Goal: Find contact information: Find contact information

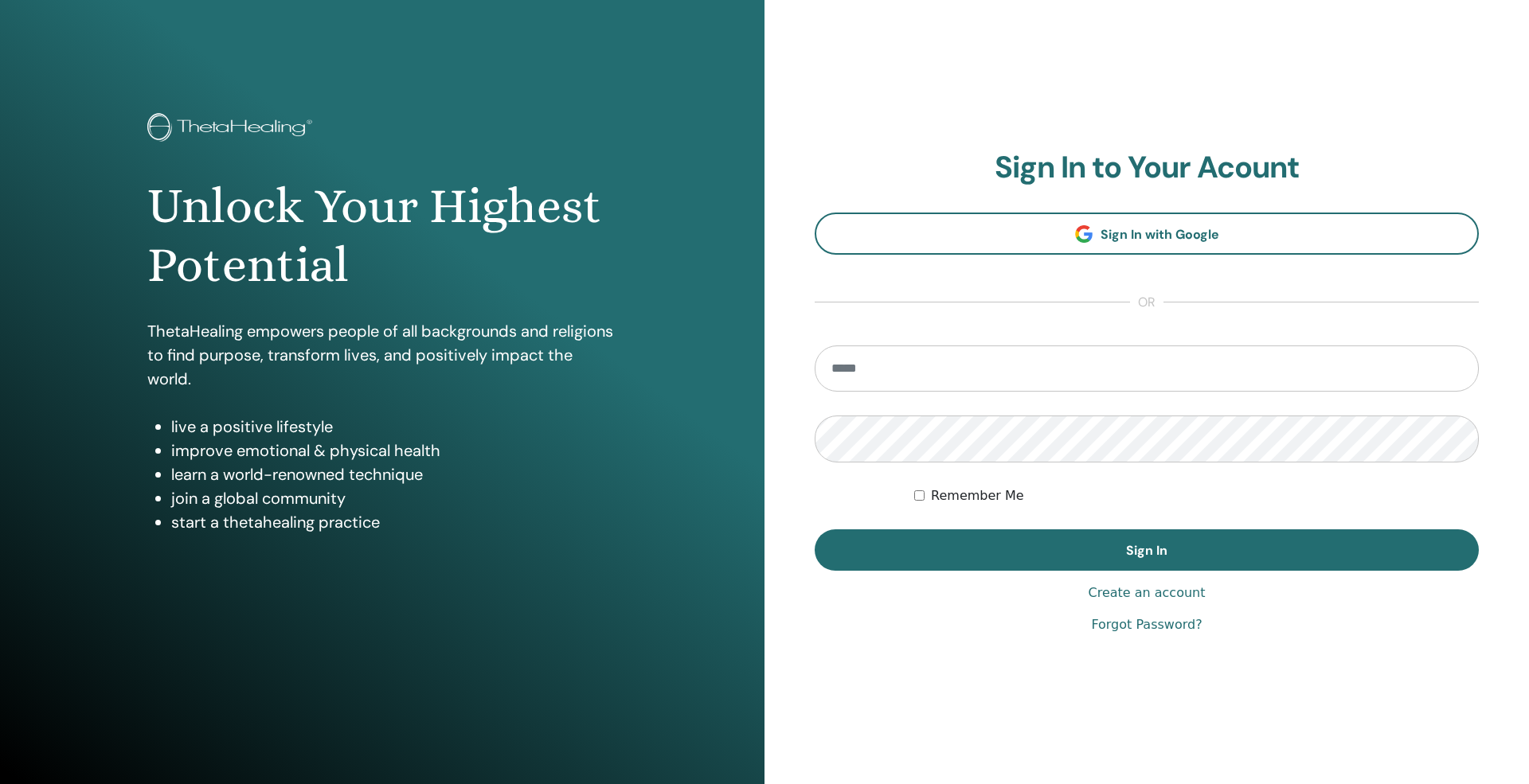
type input "**********"
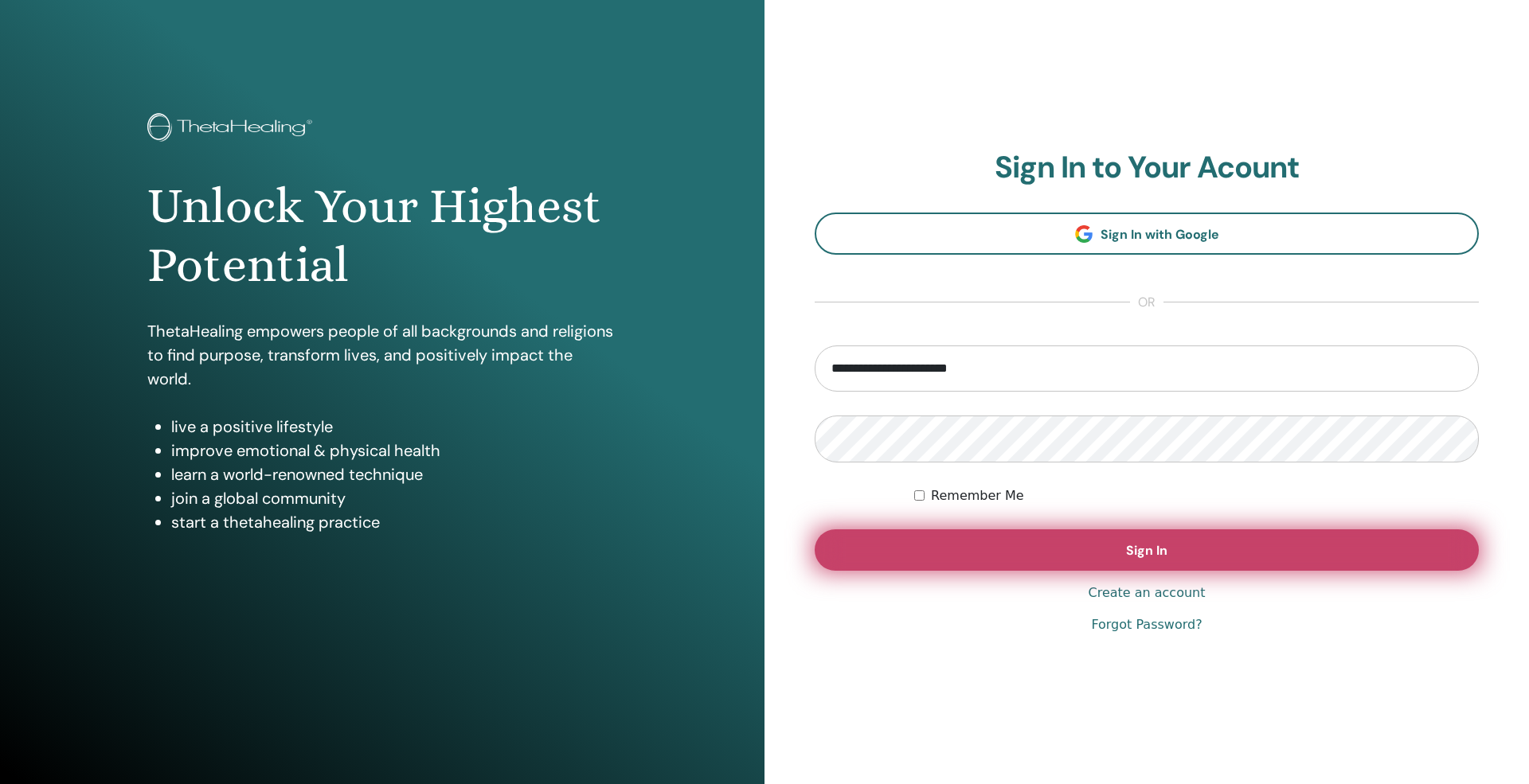
click at [1113, 550] on button "Sign In" at bounding box center [1146, 550] width 664 height 41
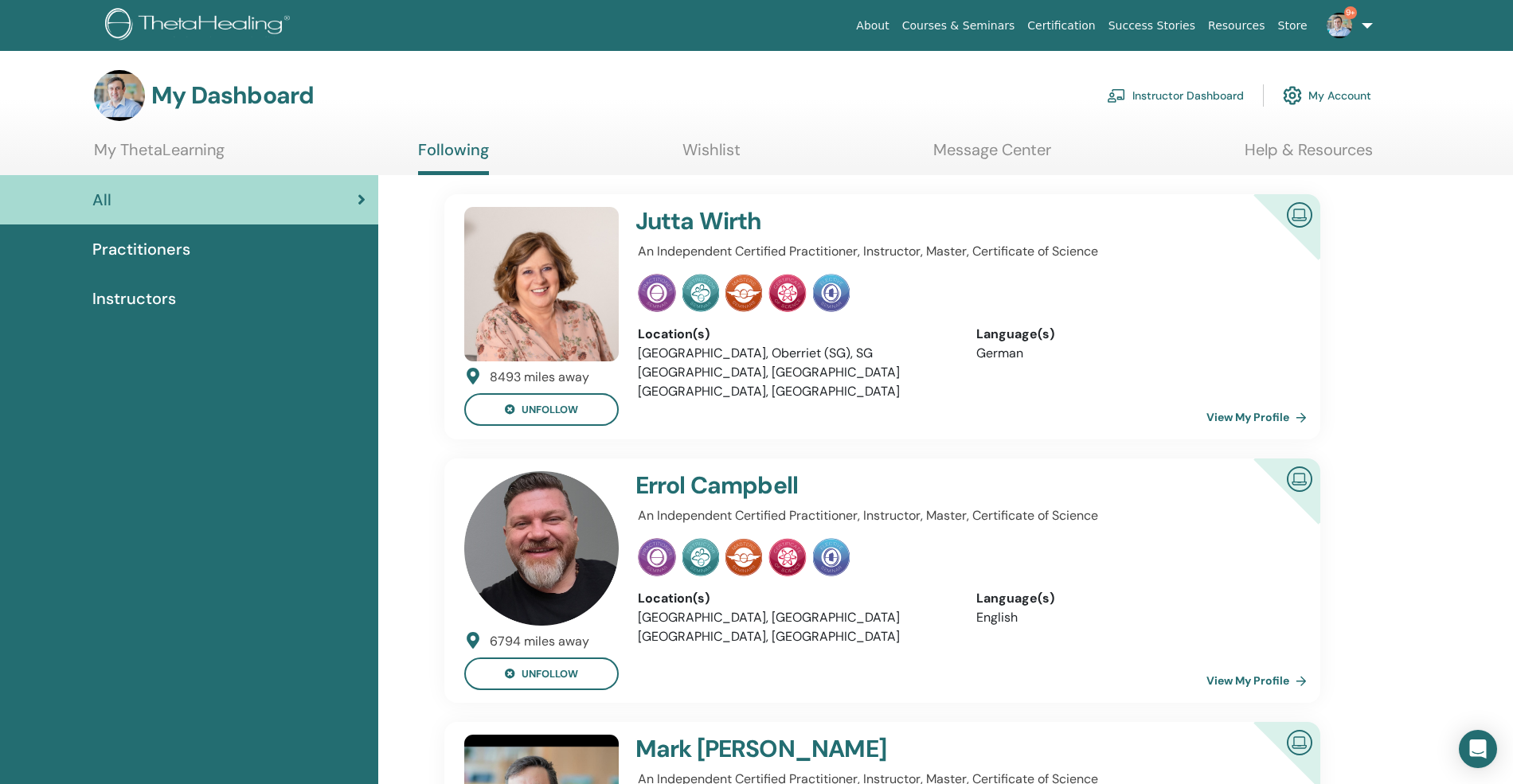
click at [1177, 93] on link "Instructor Dashboard" at bounding box center [1175, 96] width 137 height 35
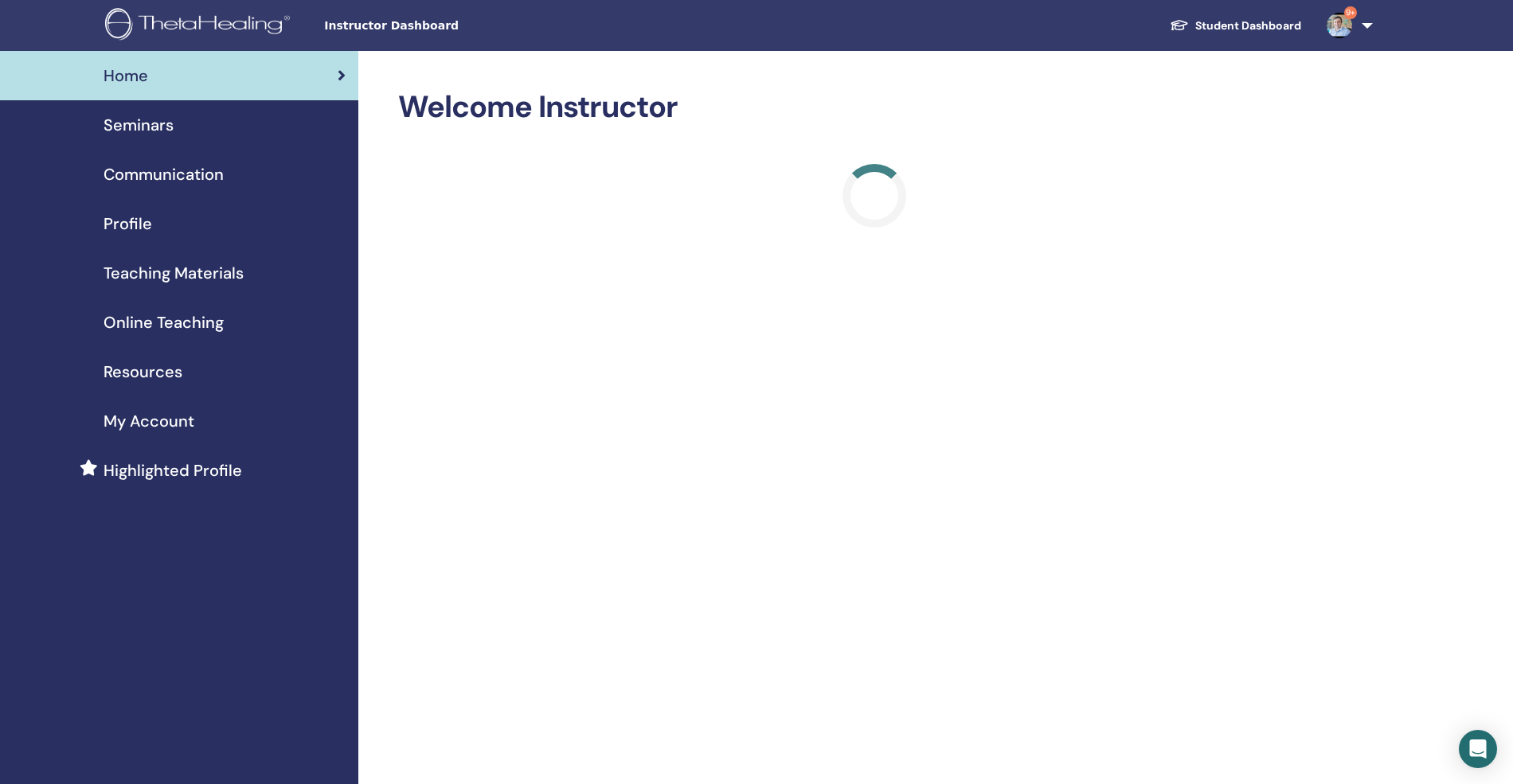
click at [141, 122] on span "Seminars" at bounding box center [139, 125] width 70 height 24
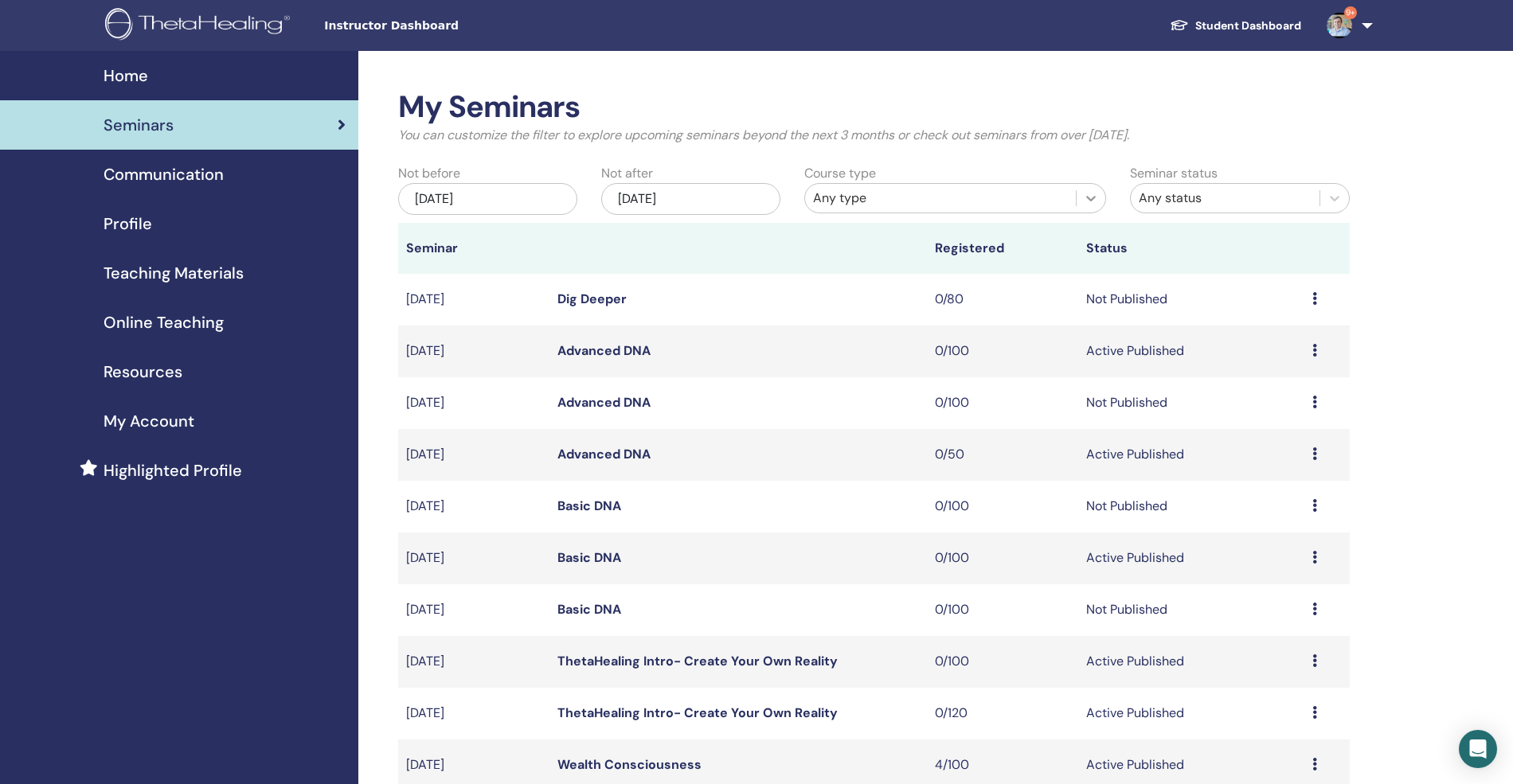
click at [1100, 194] on div at bounding box center [1091, 198] width 29 height 29
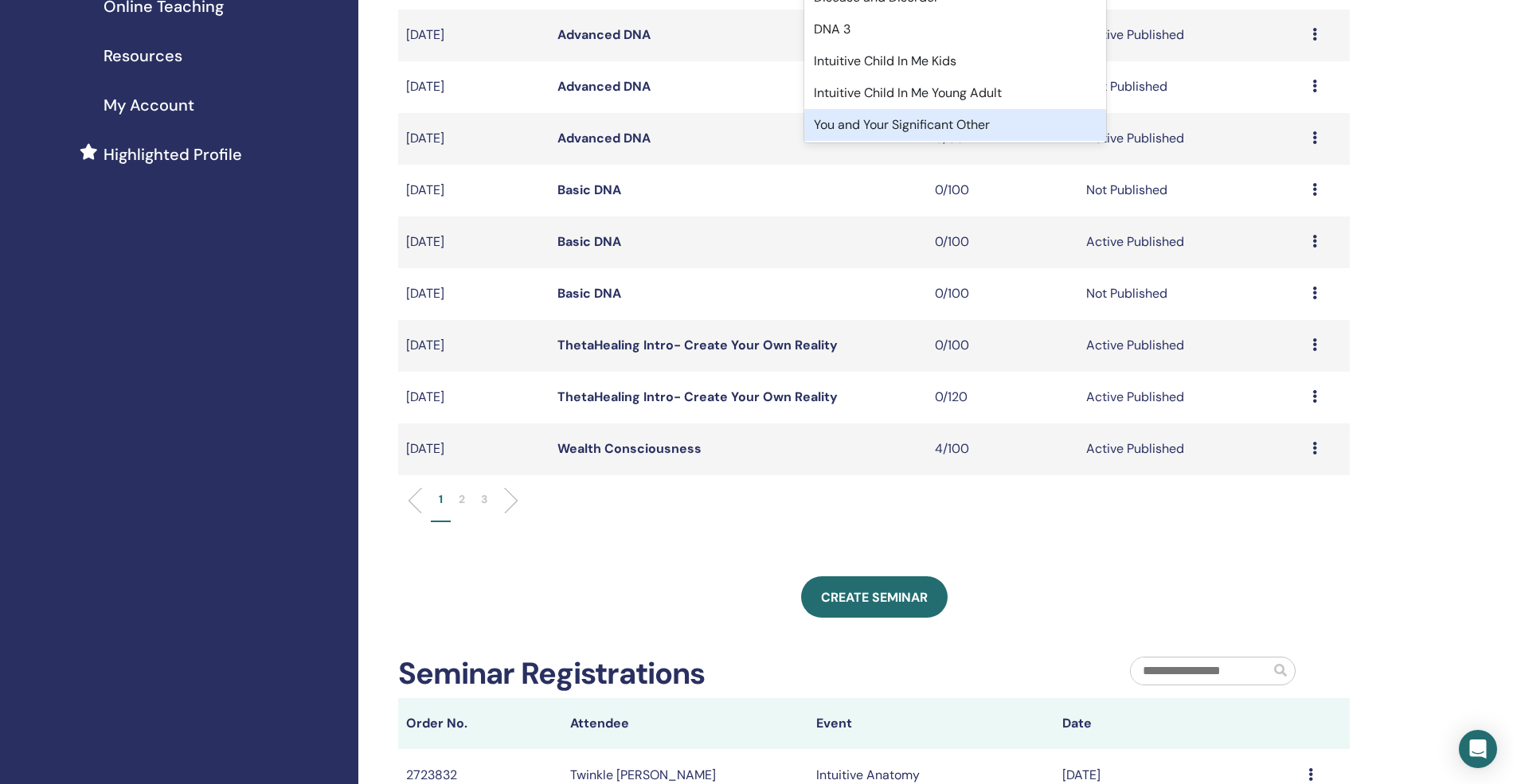
scroll to position [212, 0]
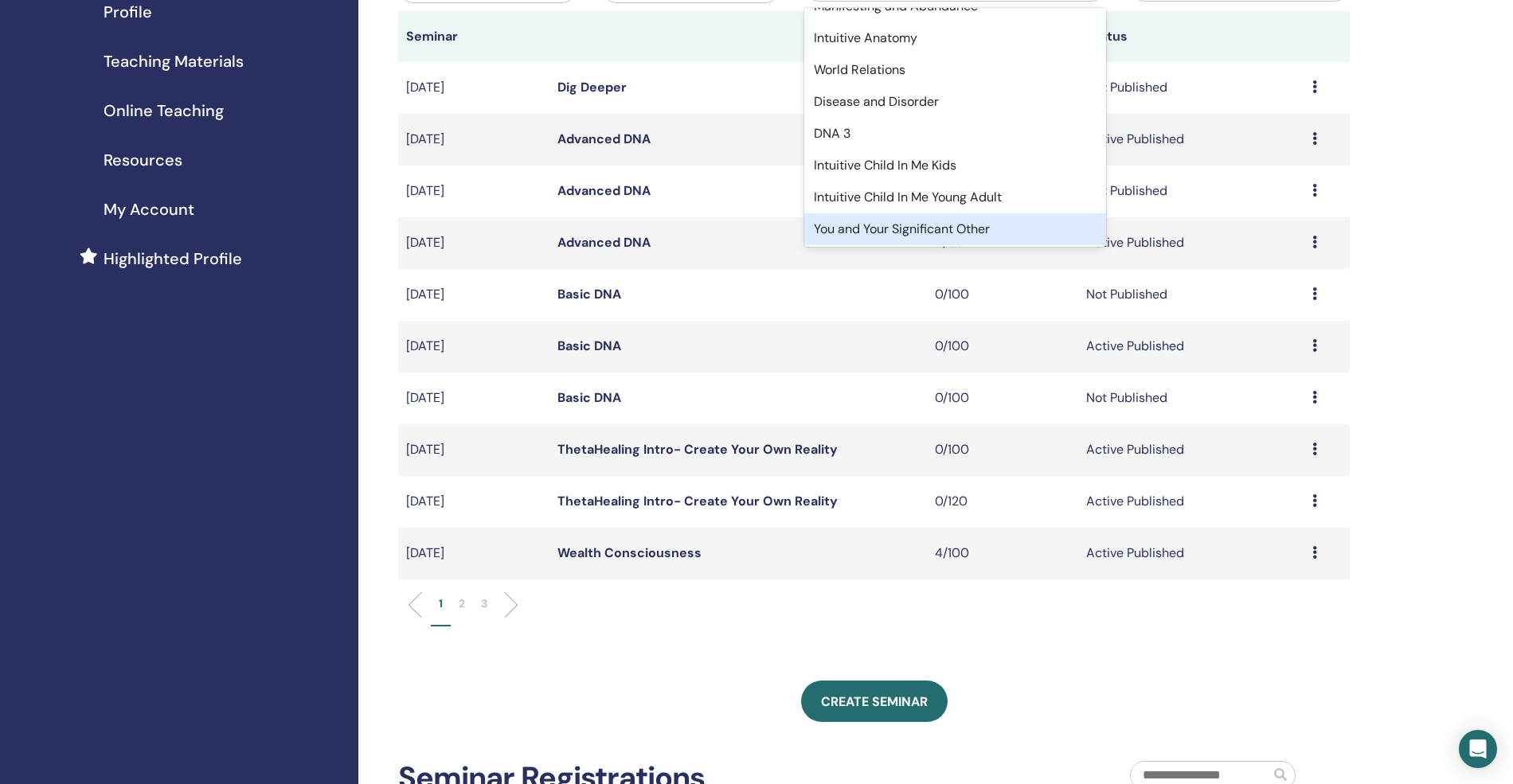
click at [508, 601] on li at bounding box center [504, 605] width 27 height 27
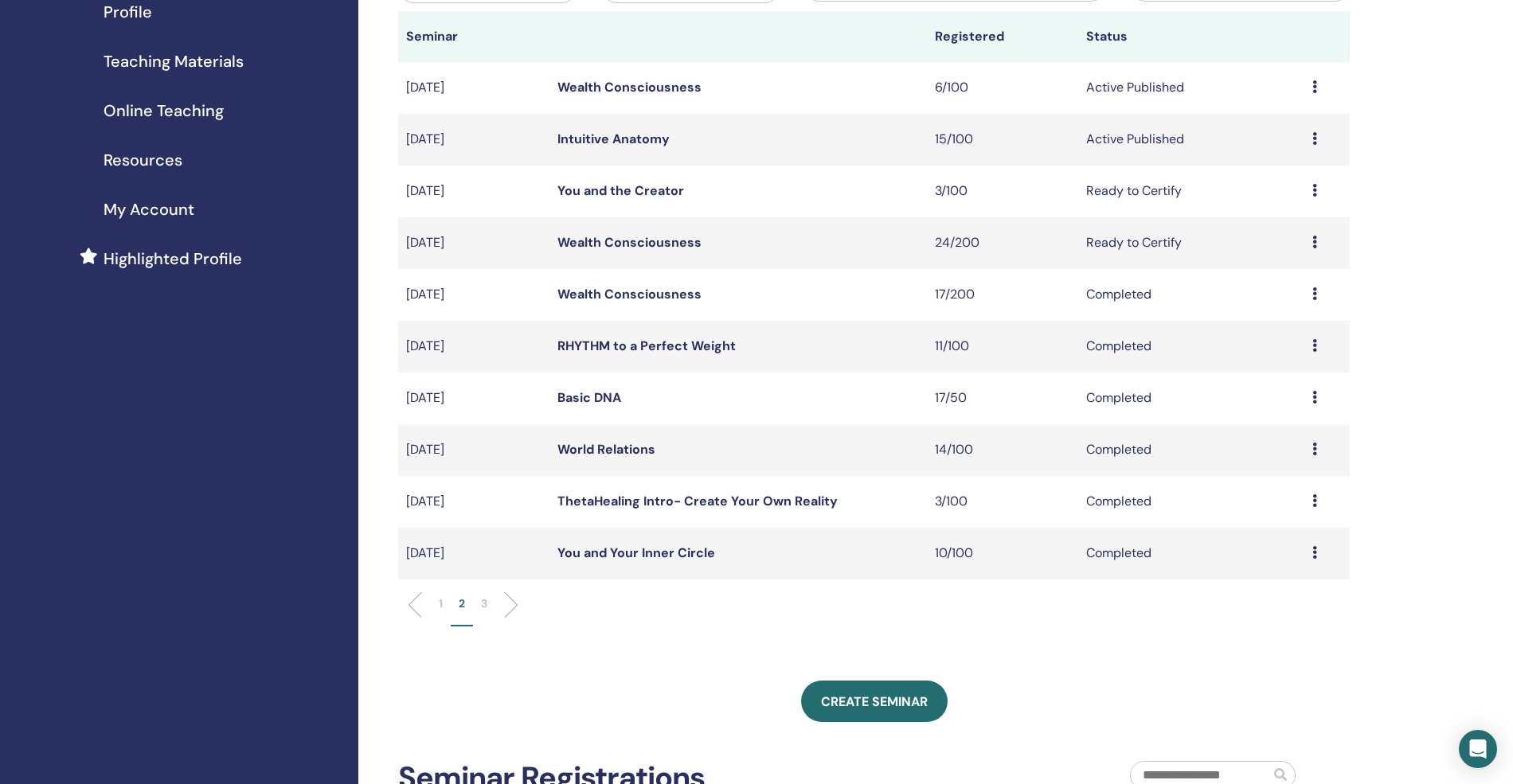
click at [508, 601] on li at bounding box center [504, 605] width 27 height 27
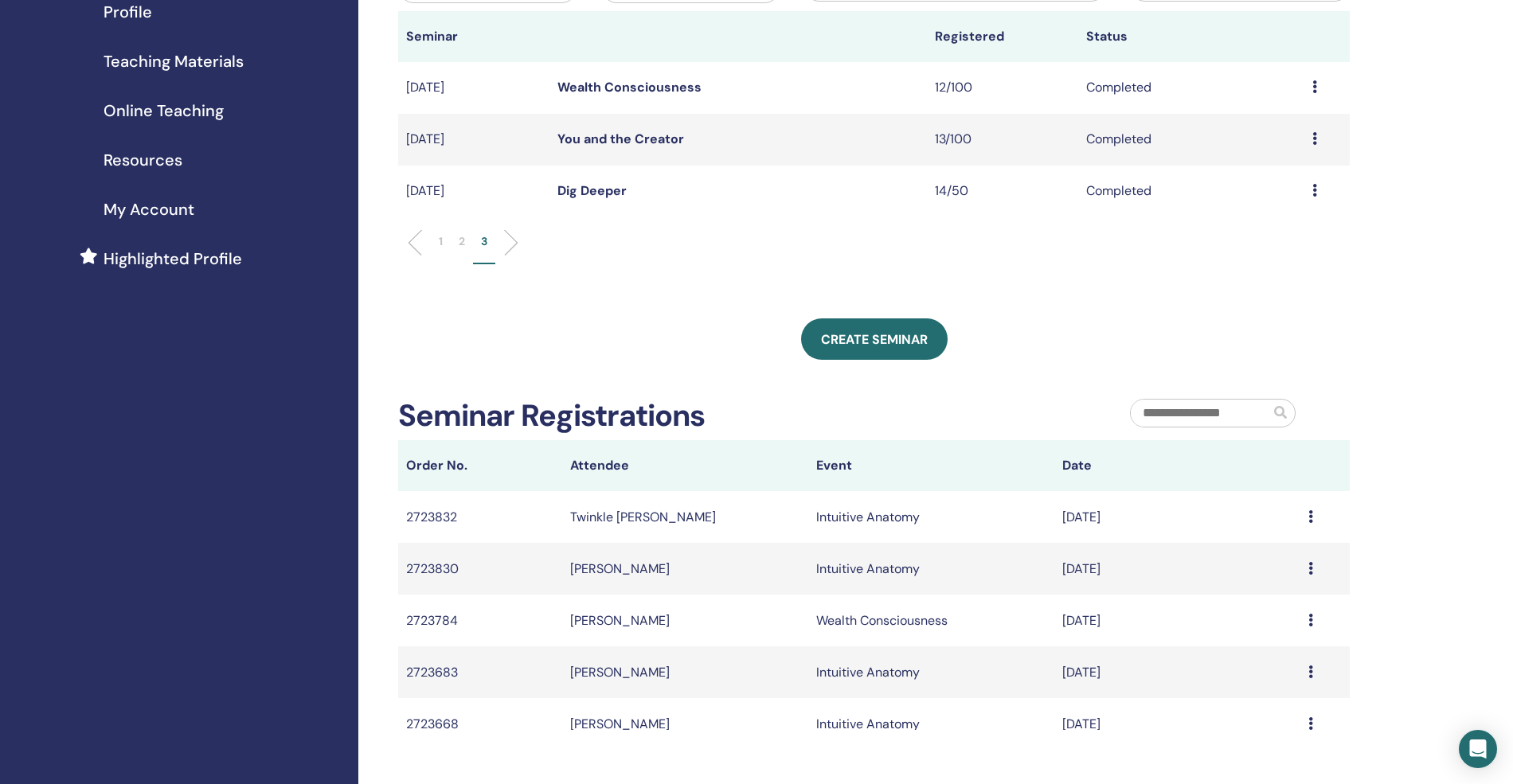
click at [413, 247] on li at bounding box center [421, 242] width 27 height 27
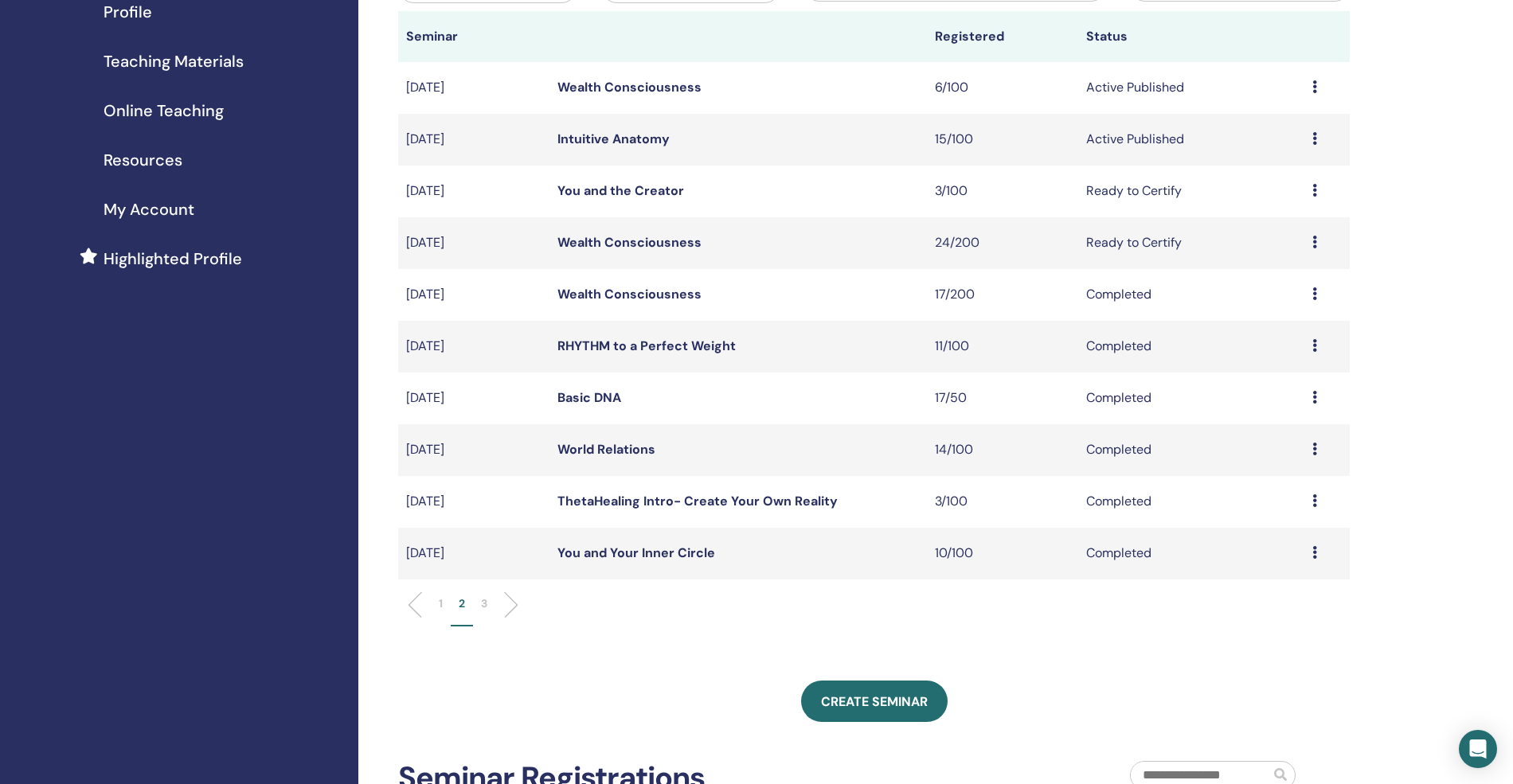
click at [601, 134] on link "Intuitive Anatomy" at bounding box center [614, 139] width 112 height 17
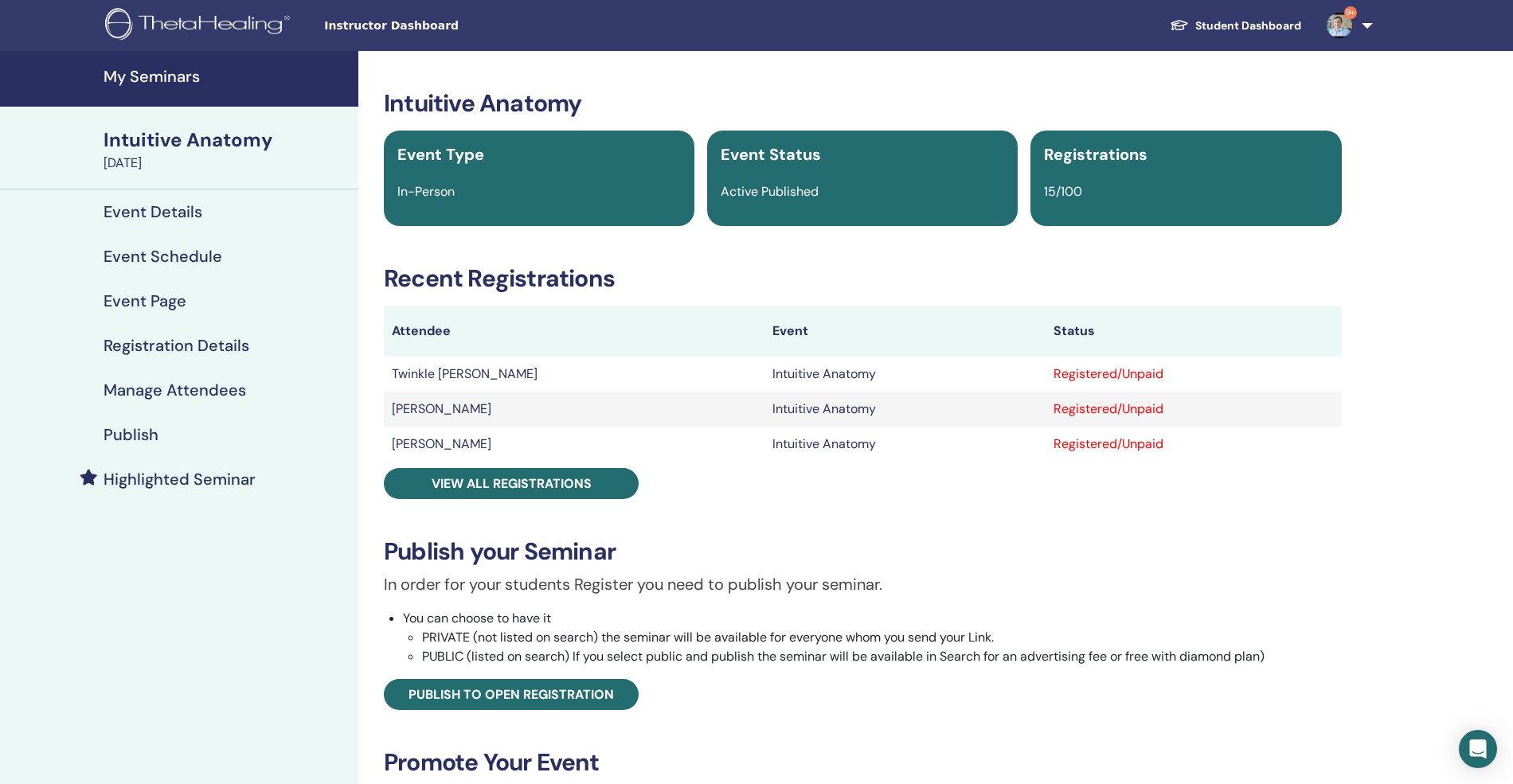
scroll to position [106, 0]
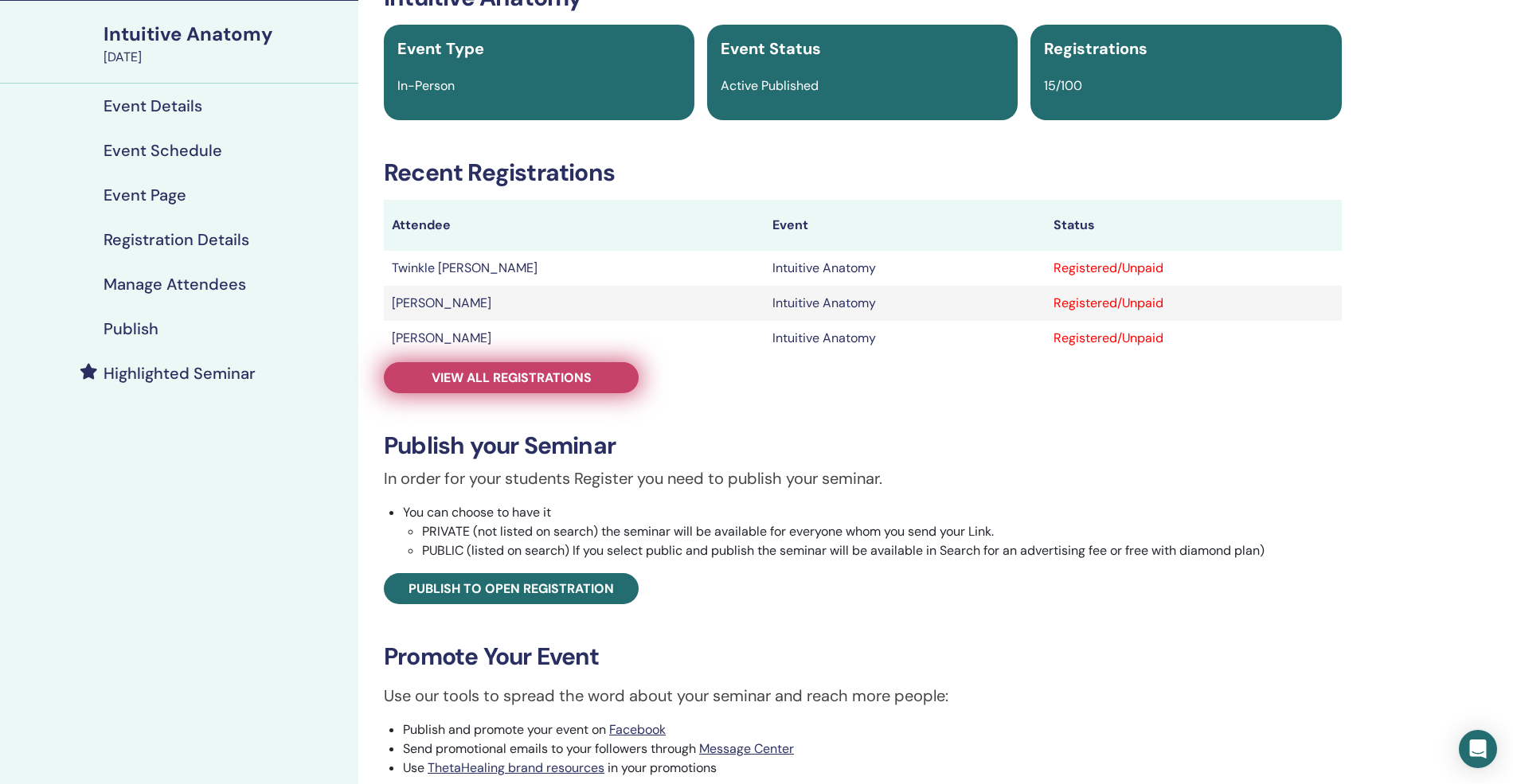
click at [572, 382] on span "View all registrations" at bounding box center [511, 378] width 160 height 17
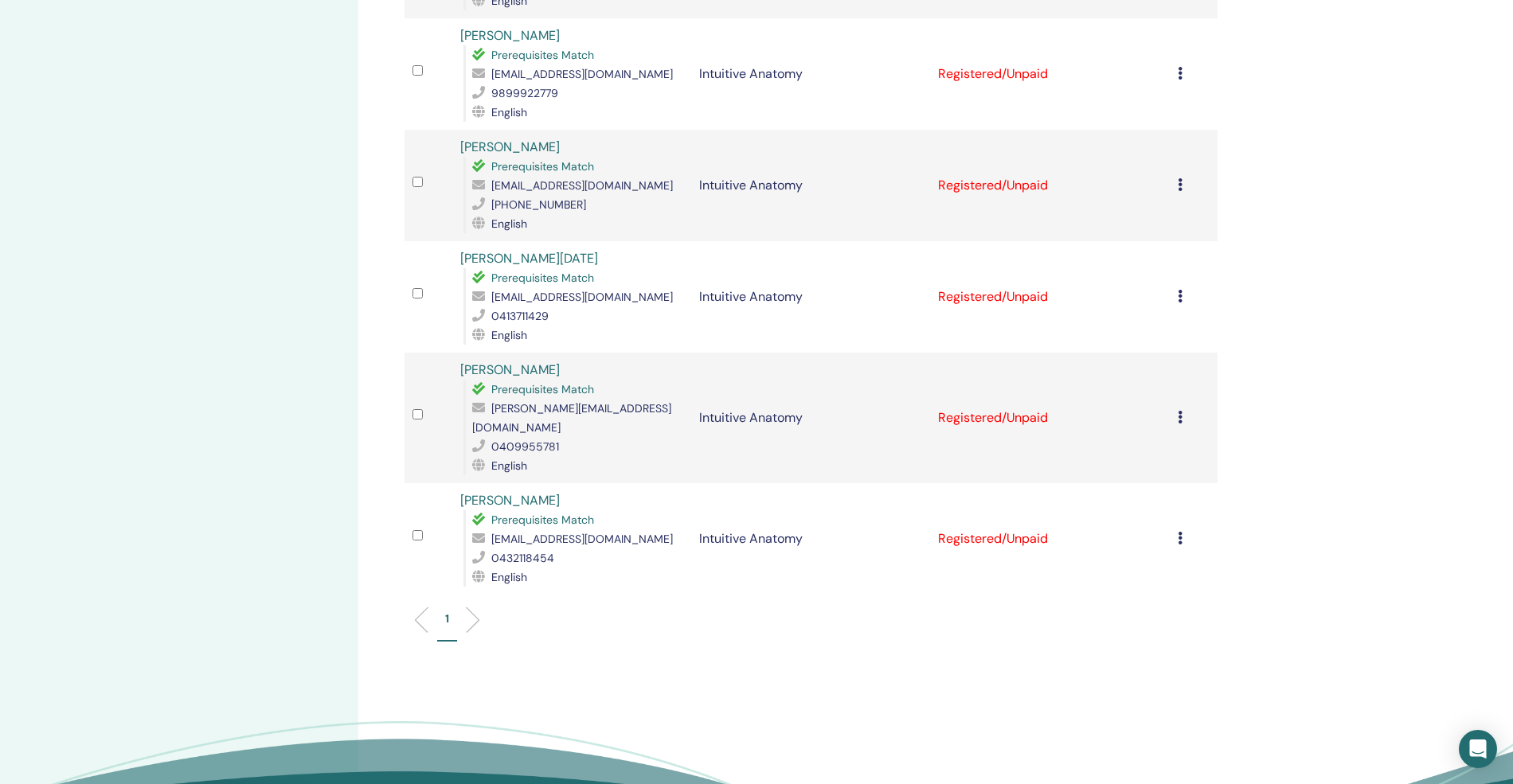
scroll to position [1379, 0]
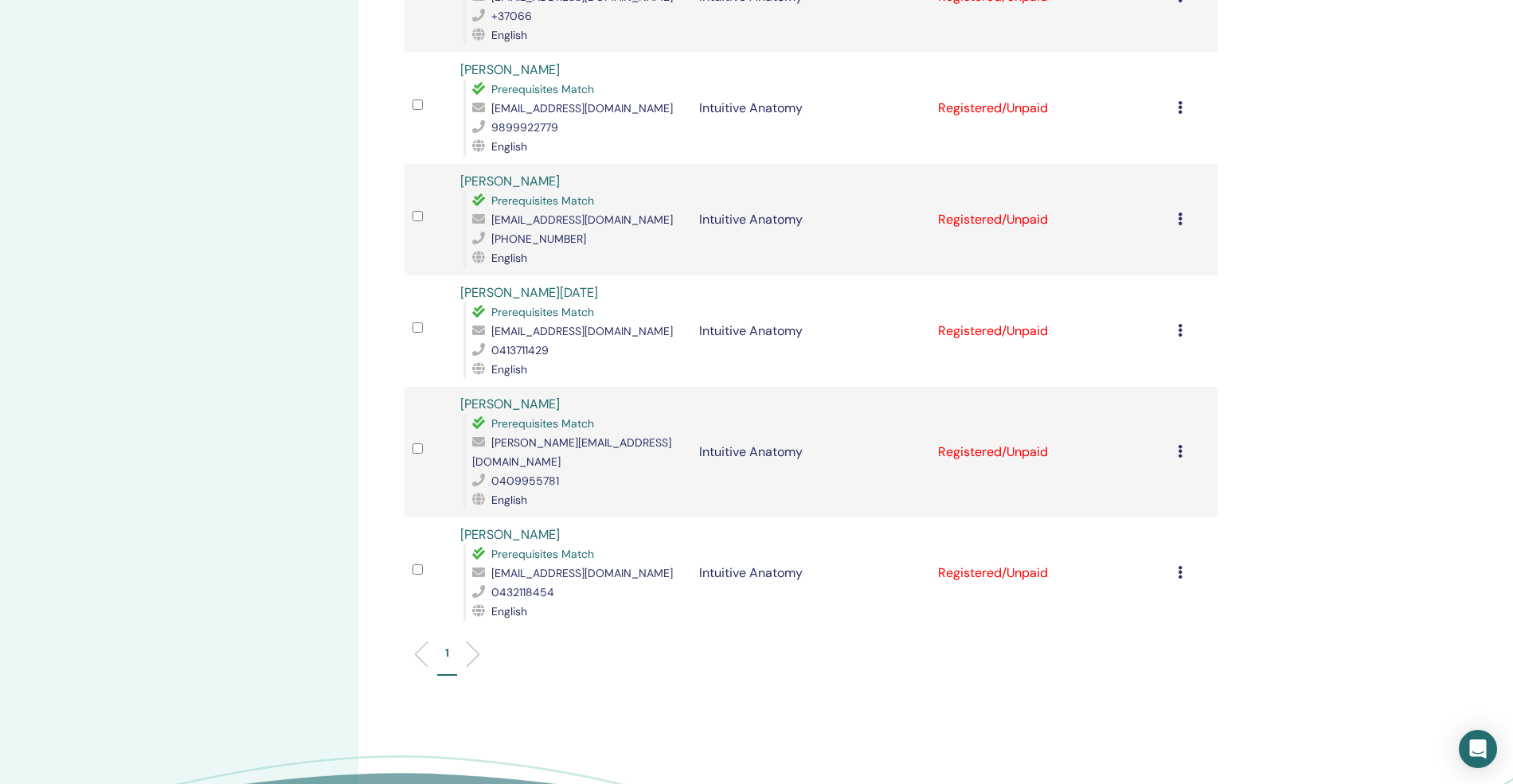
click at [472, 641] on li at bounding box center [466, 654] width 27 height 27
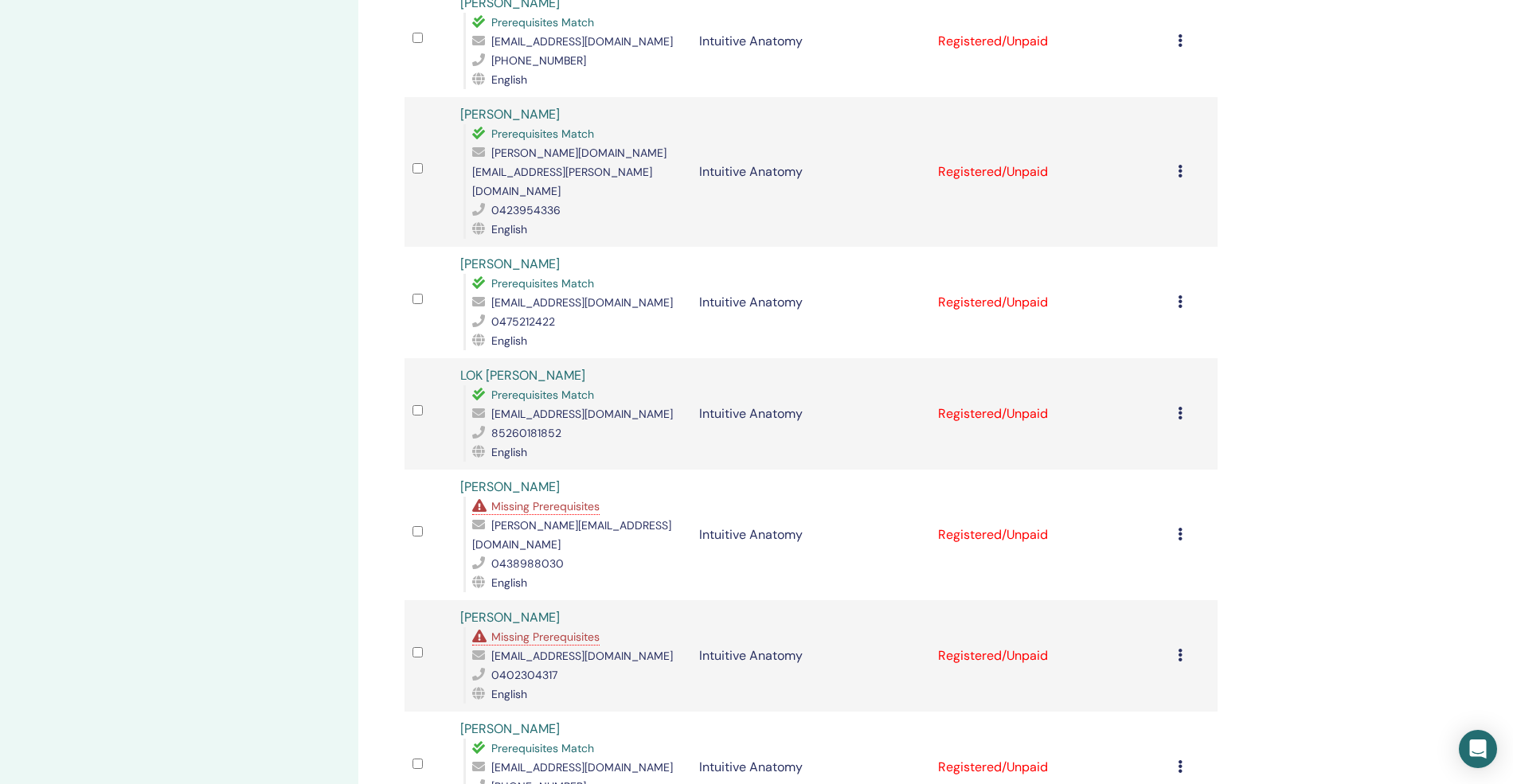
scroll to position [530, 0]
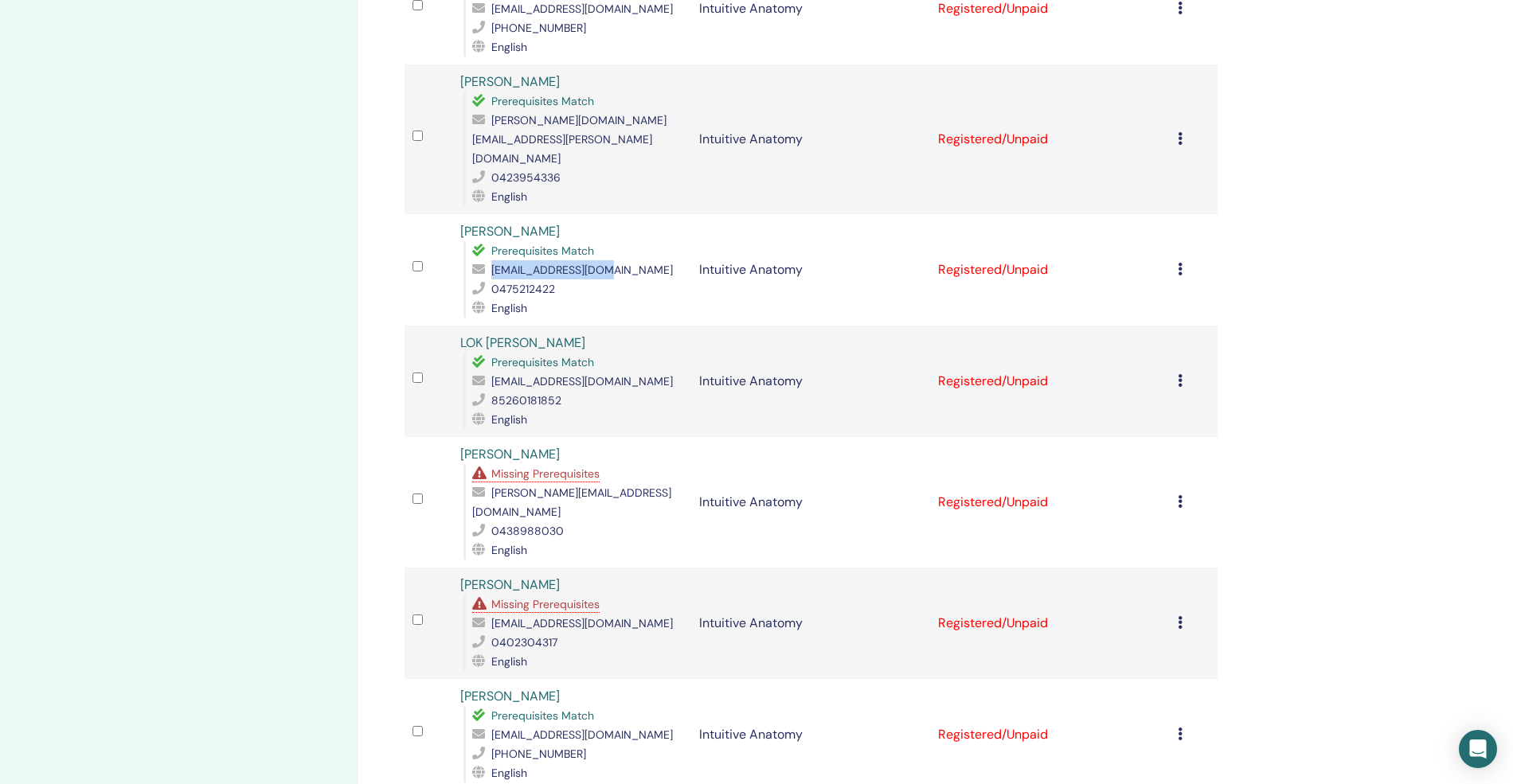
drag, startPoint x: 615, startPoint y: 234, endPoint x: 494, endPoint y: 229, distance: 121.1
click at [494, 260] on div "[EMAIL_ADDRESS][DOMAIN_NAME]" at bounding box center [578, 270] width 211 height 19
copy span "[EMAIL_ADDRESS][DOMAIN_NAME]"
drag, startPoint x: 550, startPoint y: 195, endPoint x: 465, endPoint y: 189, distance: 85.2
click at [465, 222] on div "Mieko Aoki Prerequisites Match mljknap@hotmail.com 0475212422 English" at bounding box center [572, 270] width 223 height 96
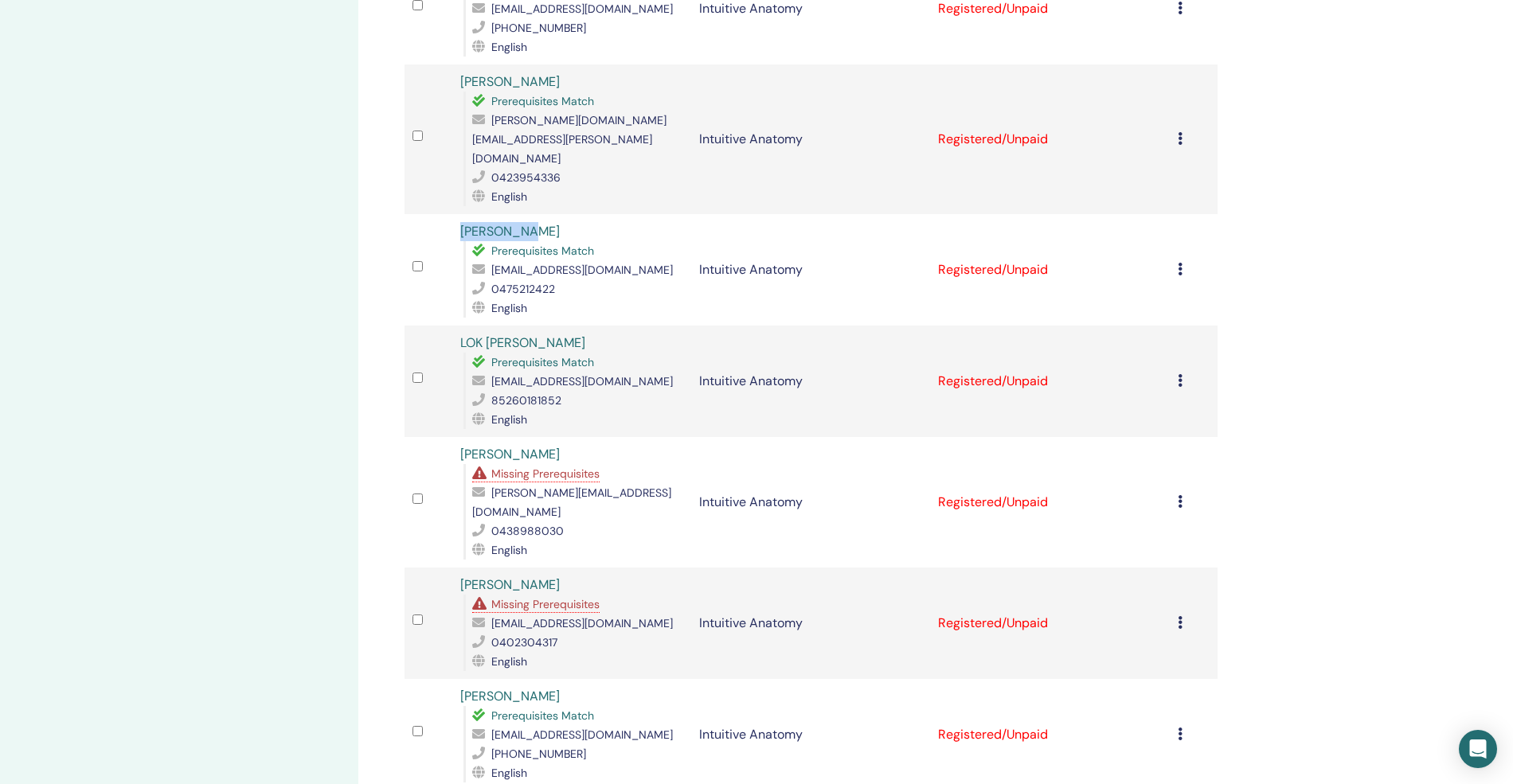
copy link "[PERSON_NAME]"
drag, startPoint x: 560, startPoint y: 252, endPoint x: 491, endPoint y: 253, distance: 69.0
click at [491, 279] on div "0475212422" at bounding box center [578, 289] width 211 height 19
copy span "0475212422"
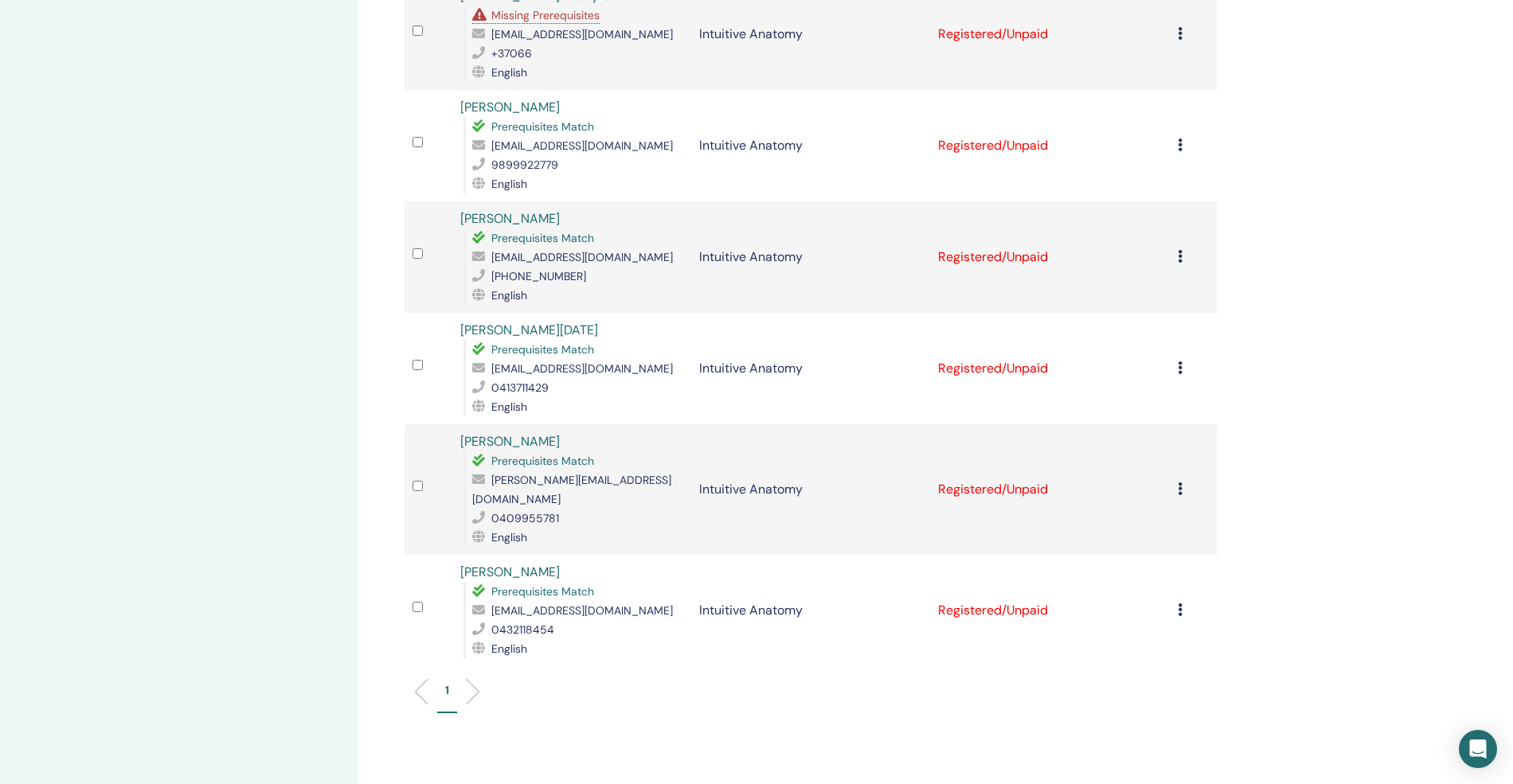
scroll to position [1379, 0]
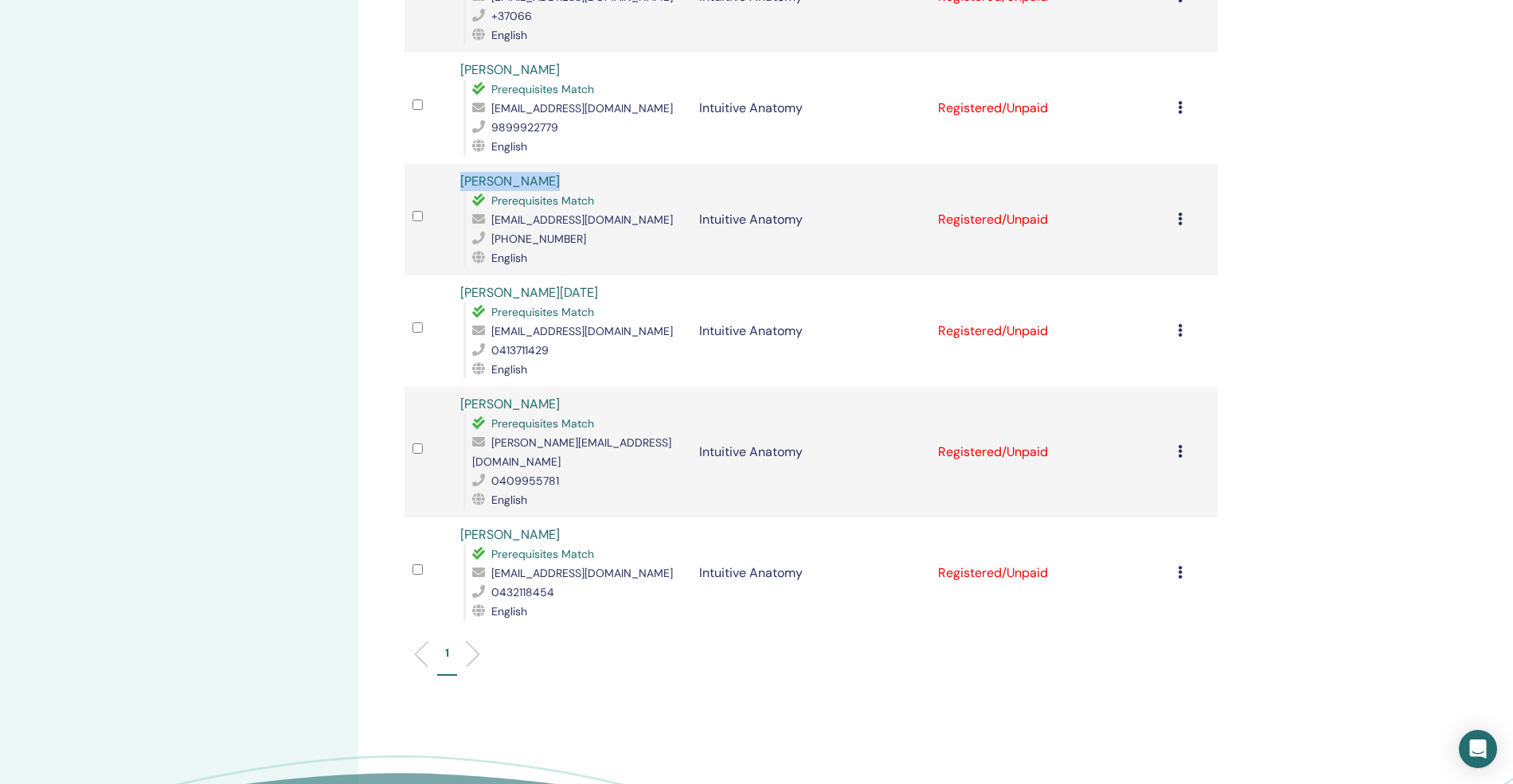
drag, startPoint x: 555, startPoint y: 123, endPoint x: 456, endPoint y: 116, distance: 99.2
click at [456, 164] on td "linda Roberts Prerequisites Match lindamroberts@live.com +610437887783 English" at bounding box center [572, 219] width 239 height 111
copy link "[PERSON_NAME]"
click at [570, 172] on div "linda Roberts Prerequisites Match lindamroberts@live.com +610437887783 English" at bounding box center [572, 219] width 223 height 96
drag, startPoint x: 551, startPoint y: 124, endPoint x: 458, endPoint y: 124, distance: 93.0
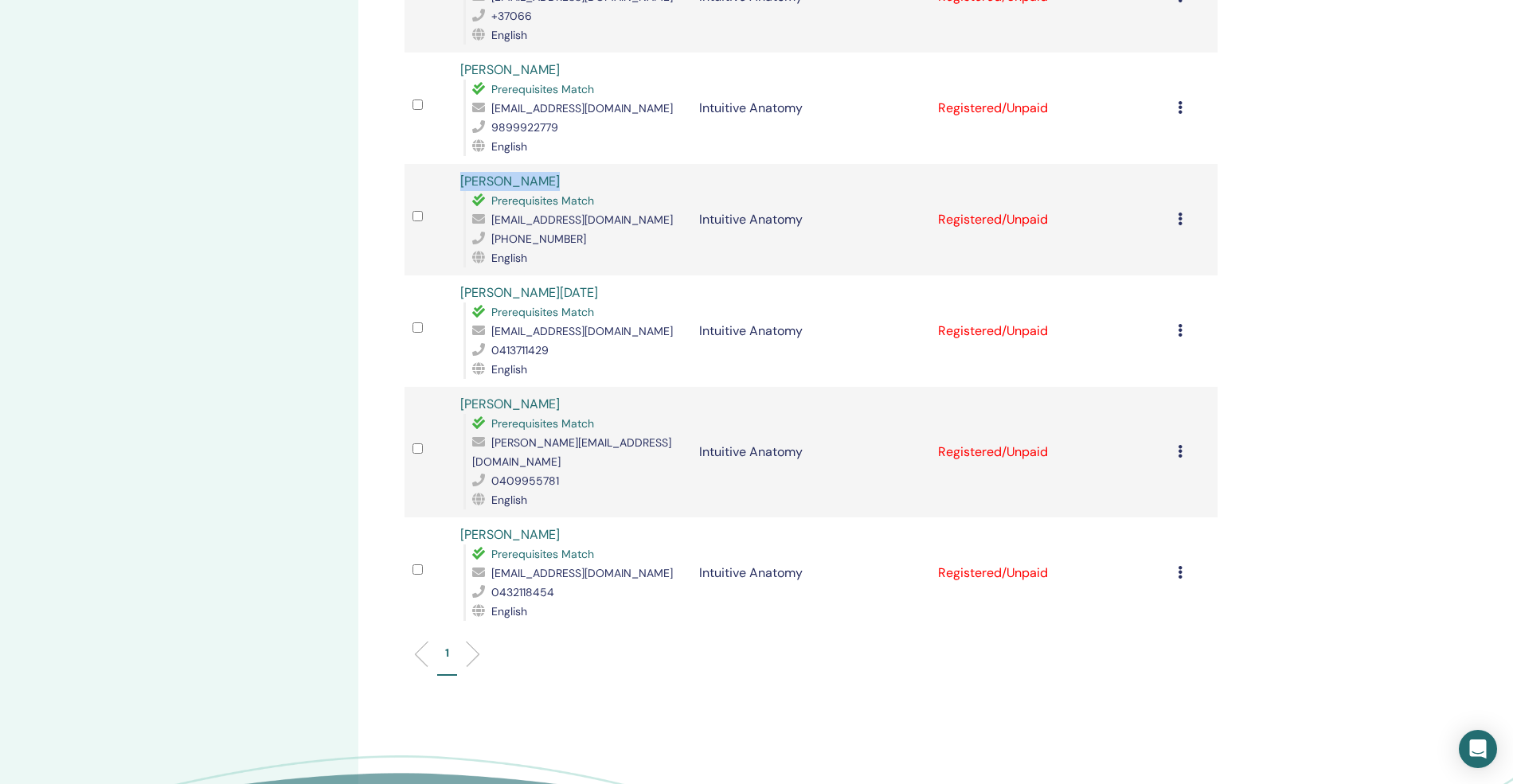
click at [458, 164] on td "linda Roberts Prerequisites Match lindamroberts@live.com +610437887783 English" at bounding box center [572, 219] width 239 height 111
copy link "[PERSON_NAME]"
drag, startPoint x: 587, startPoint y: 183, endPoint x: 498, endPoint y: 183, distance: 89.0
click at [498, 229] on div "[PHONE_NUMBER]" at bounding box center [578, 239] width 211 height 19
copy span "610437887783"
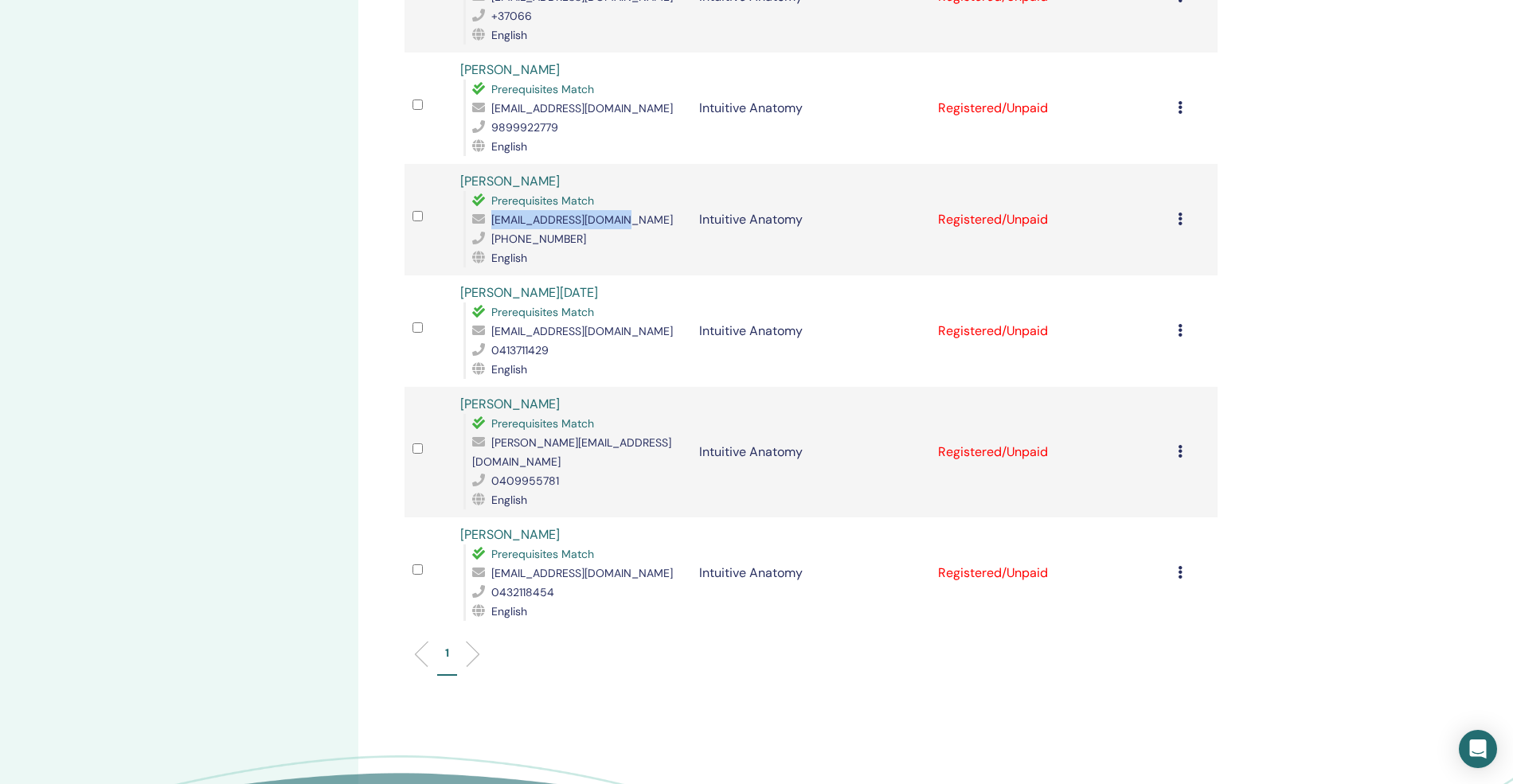
drag, startPoint x: 622, startPoint y: 159, endPoint x: 490, endPoint y: 163, distance: 132.1
click at [490, 210] on div "[EMAIL_ADDRESS][DOMAIN_NAME]" at bounding box center [578, 219] width 211 height 19
copy div "[EMAIL_ADDRESS][DOMAIN_NAME]"
drag, startPoint x: 673, startPoint y: 405, endPoint x: 469, endPoint y: 402, distance: 204.0
click at [469, 414] on div "Prerequisites Match joanne@naturespathtohealing.com.au 0409955781 English" at bounding box center [573, 461] width 220 height 96
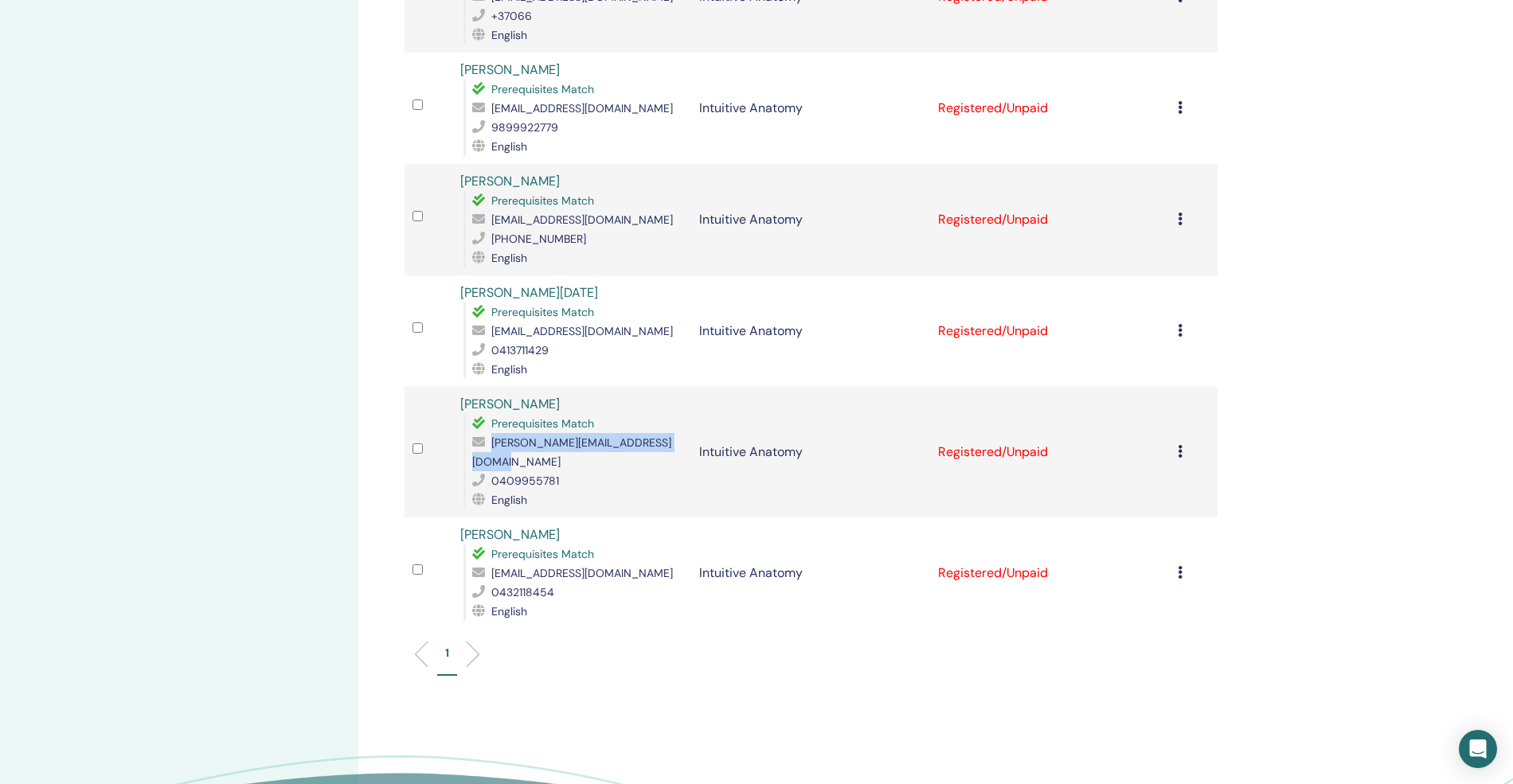
copy span "[PERSON_NAME][EMAIL_ADDRESS][DOMAIN_NAME]"
drag, startPoint x: 601, startPoint y: 345, endPoint x: 457, endPoint y: 352, distance: 144.2
click at [457, 387] on td "Joanne Christophers Prerequisites Match joanne@naturespathtohealing.com.au 0409…" at bounding box center [572, 452] width 239 height 131
copy link "[PERSON_NAME]"
drag, startPoint x: 567, startPoint y: 424, endPoint x: 490, endPoint y: 424, distance: 77.0
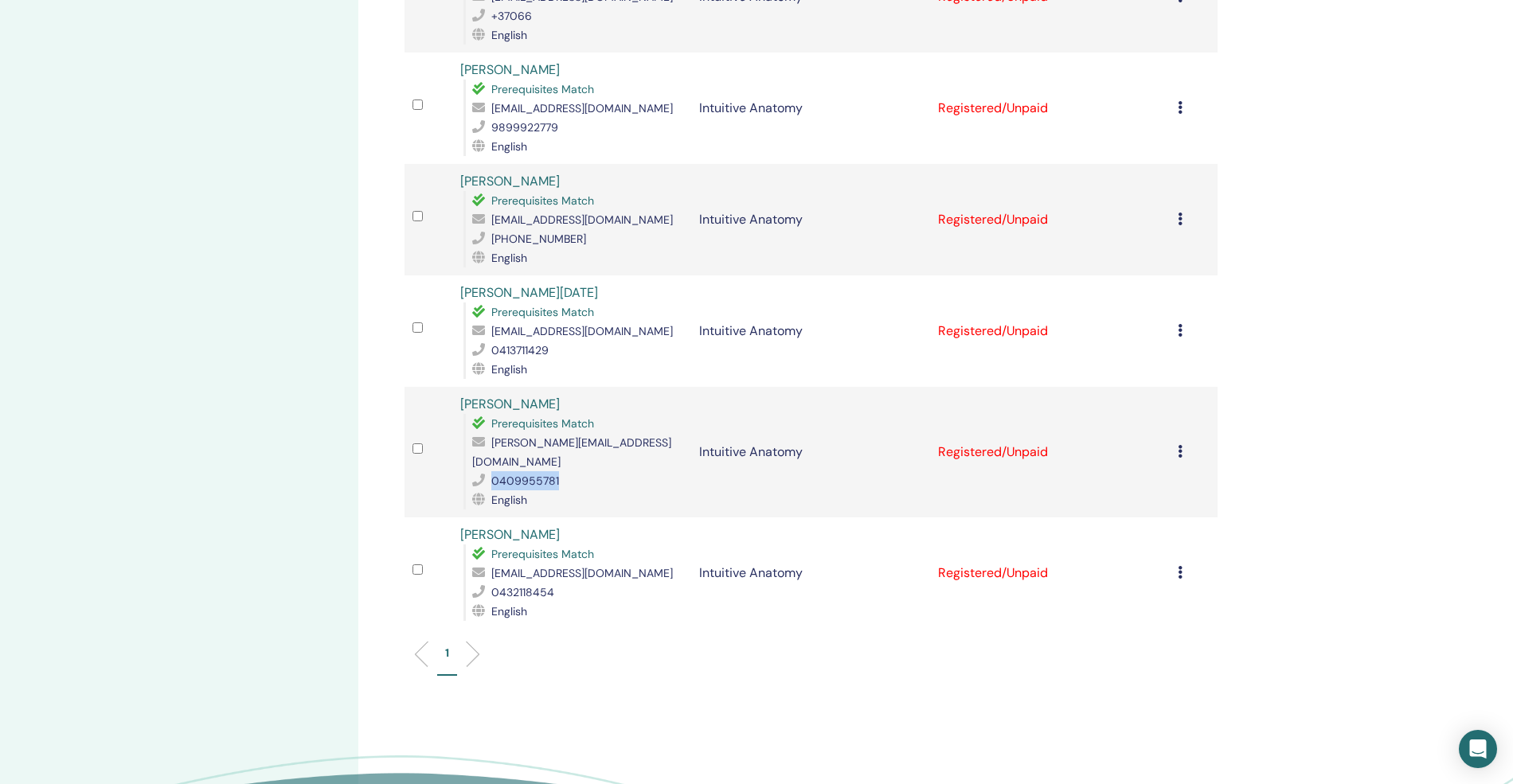
click at [490, 471] on div "0409955781" at bounding box center [578, 481] width 211 height 19
copy div "0409955781"
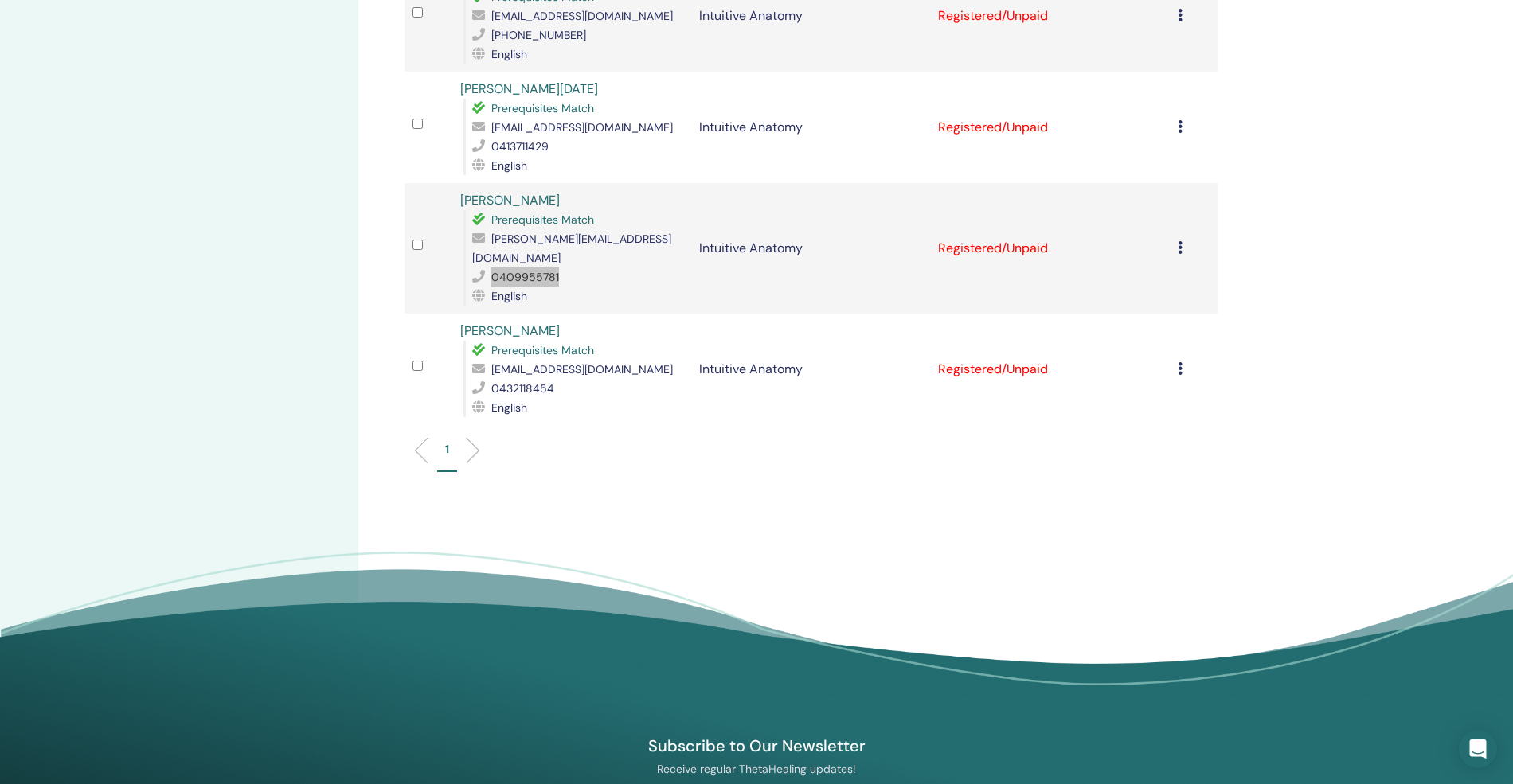
scroll to position [1592, 0]
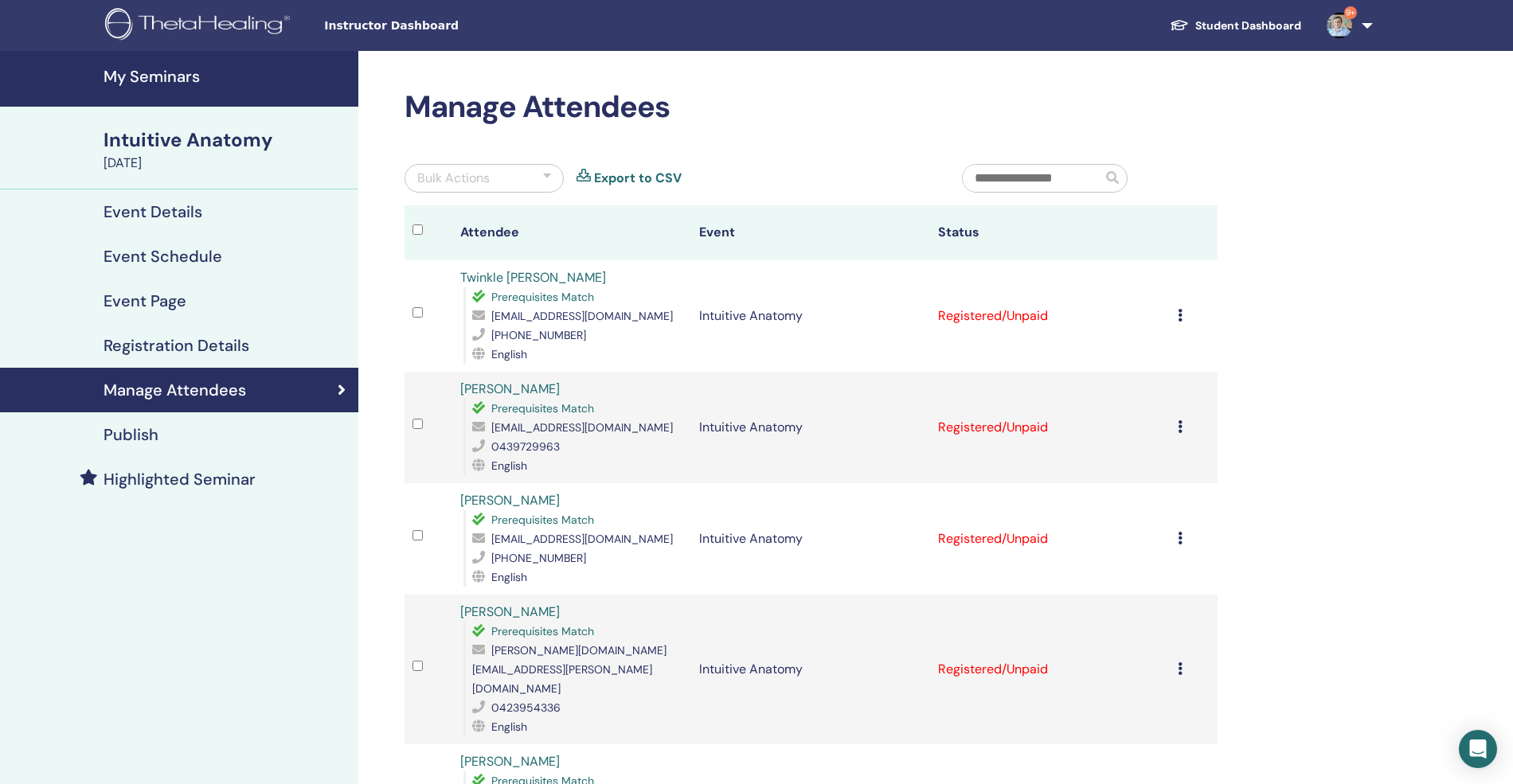
click at [170, 438] on div "Publish" at bounding box center [179, 435] width 333 height 19
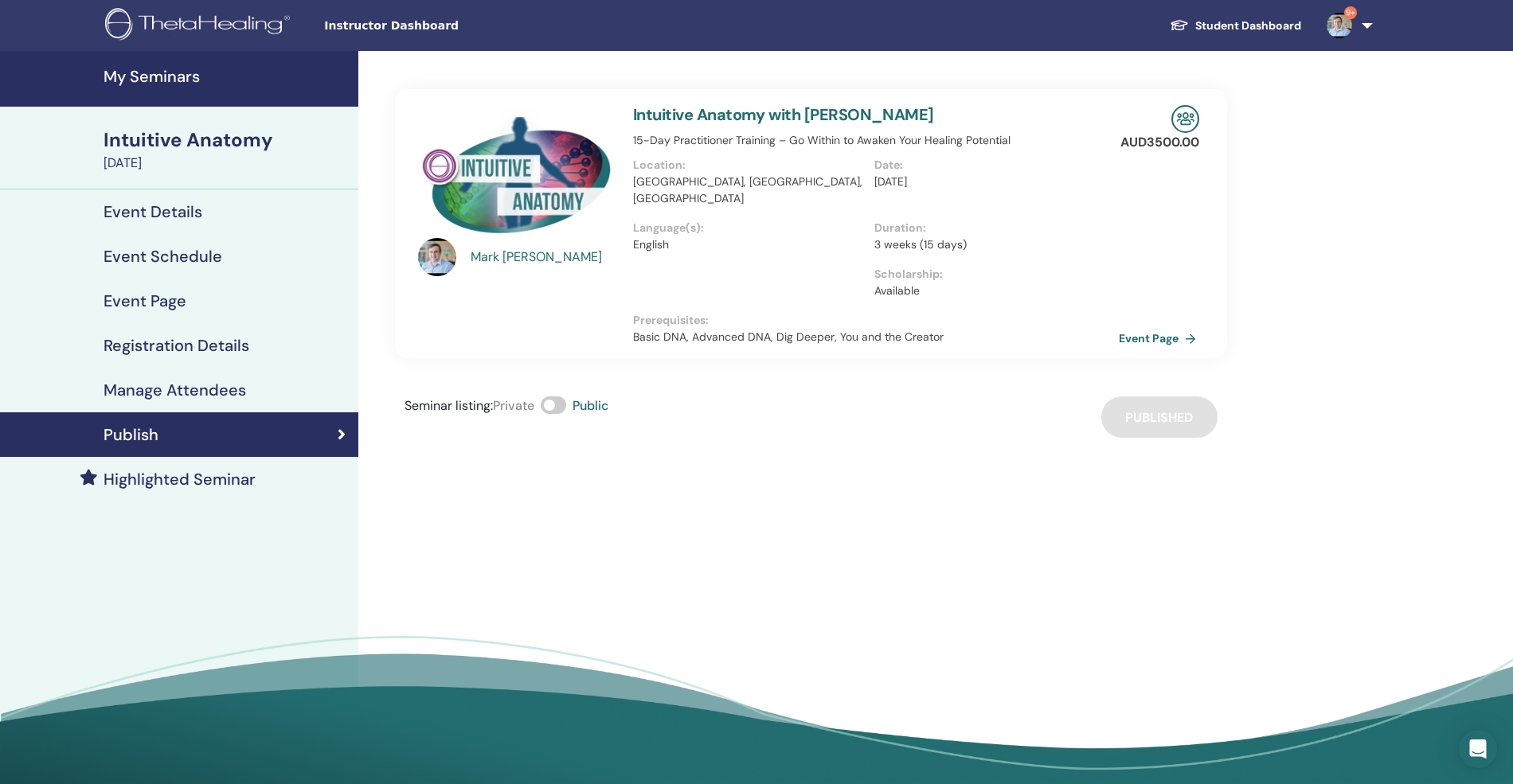
click at [1163, 327] on link "Event Page" at bounding box center [1160, 338] width 83 height 24
